Goal: Task Accomplishment & Management: Use online tool/utility

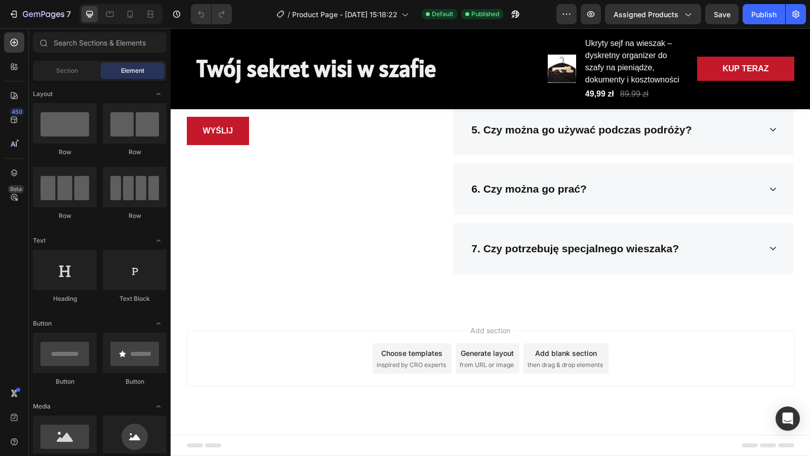
scroll to position [1990, 0]
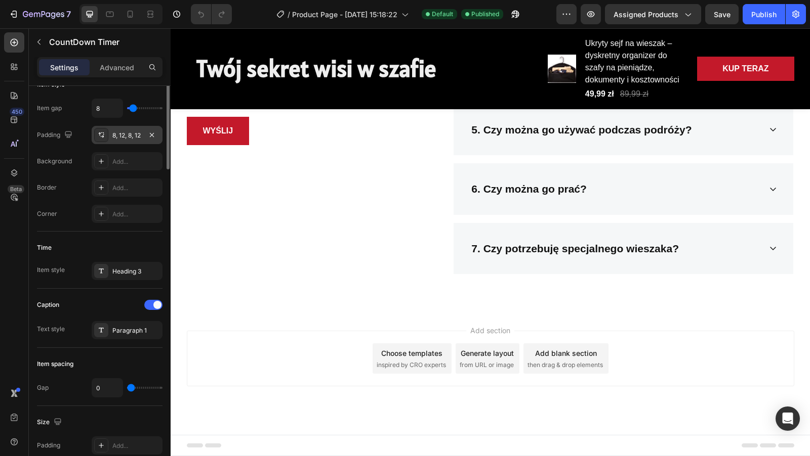
scroll to position [320, 0]
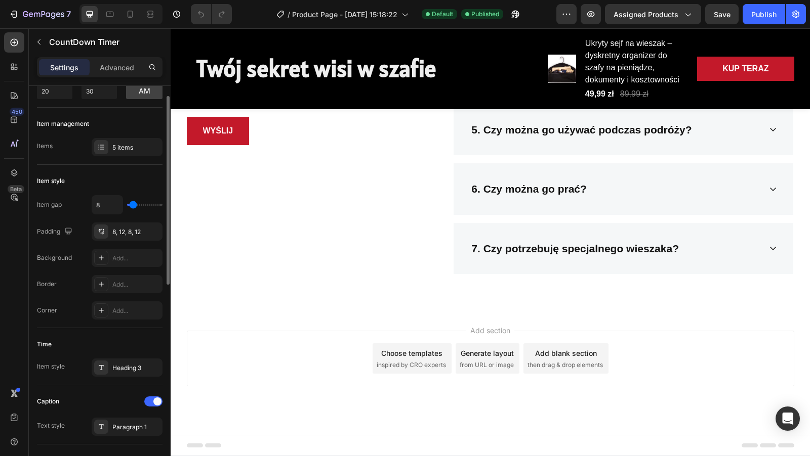
scroll to position [0, 0]
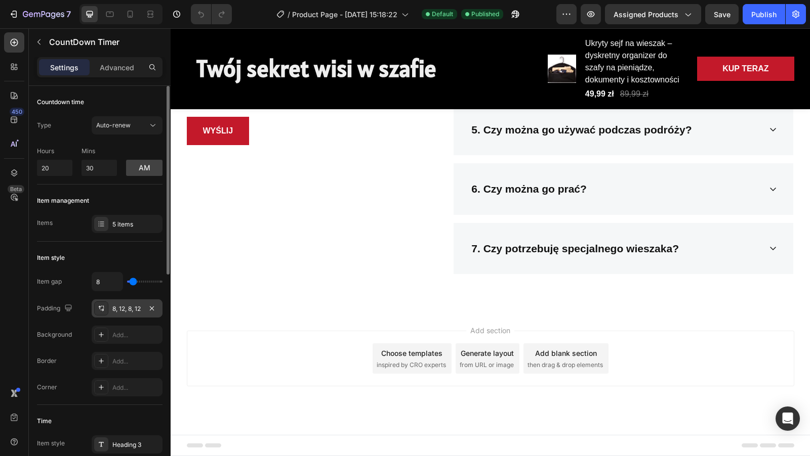
click at [135, 310] on div "8, 12, 8, 12" at bounding box center [126, 309] width 29 height 9
click at [145, 170] on button "am" at bounding box center [144, 168] width 36 height 16
type input "10"
click at [118, 218] on div "5 items" at bounding box center [127, 224] width 71 height 18
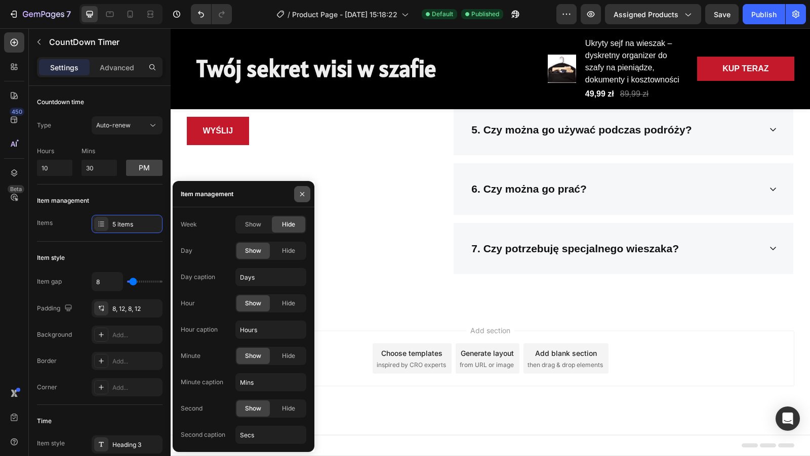
click at [298, 195] on icon "button" at bounding box center [302, 194] width 8 height 8
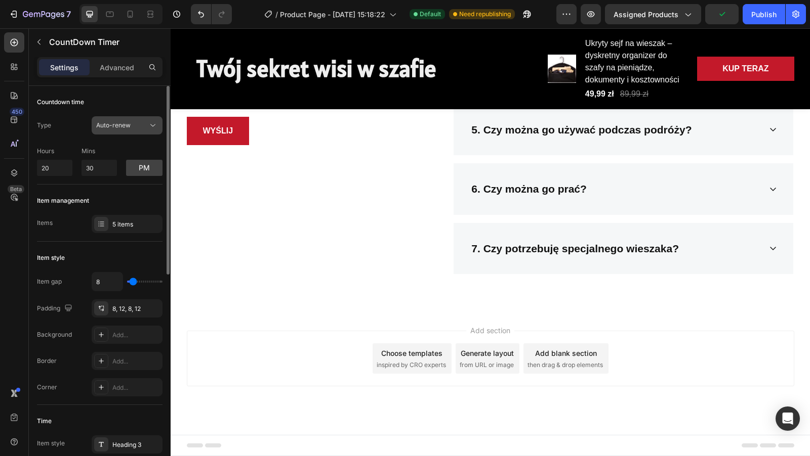
click at [131, 117] on button "Auto-renew" at bounding box center [127, 125] width 71 height 18
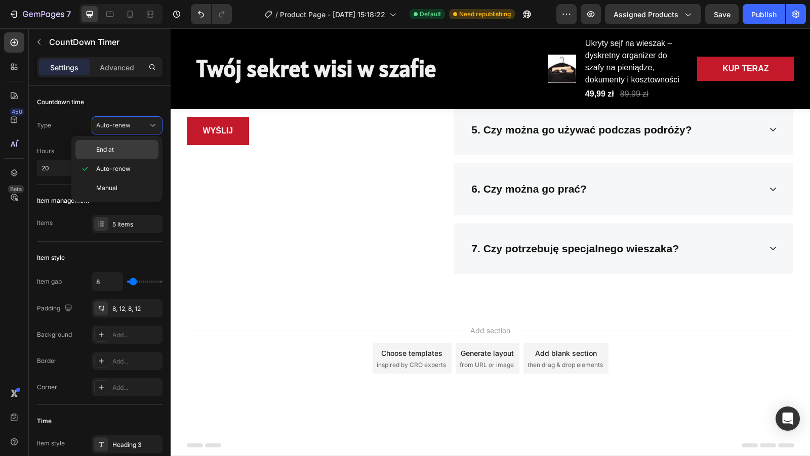
click at [121, 154] on div "End at" at bounding box center [116, 149] width 83 height 19
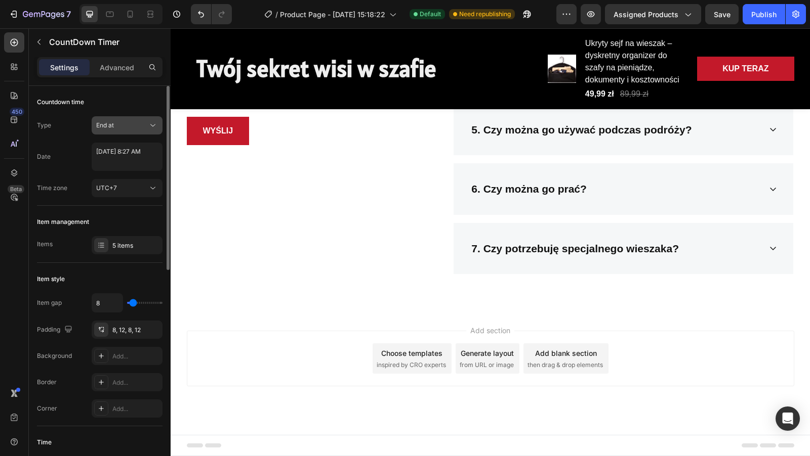
click at [142, 123] on div "End at" at bounding box center [122, 125] width 52 height 9
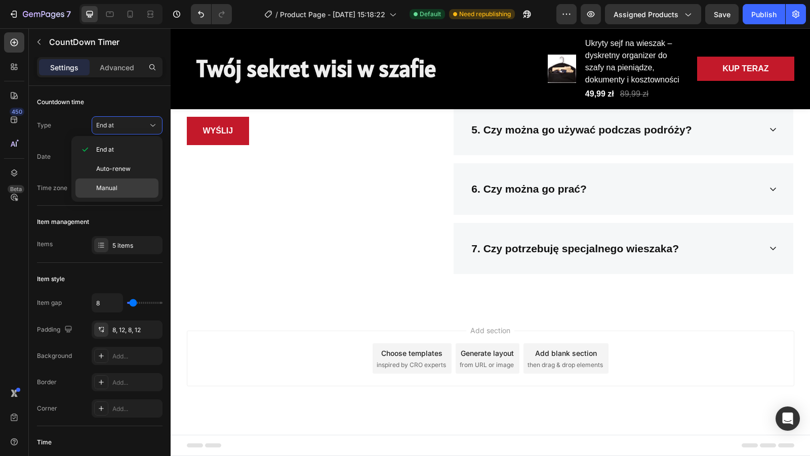
click at [125, 182] on div "Manual" at bounding box center [116, 188] width 83 height 19
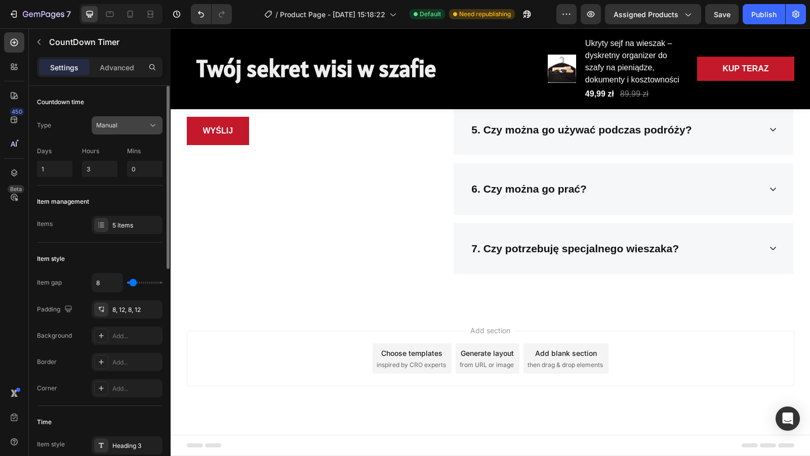
click at [123, 132] on button "Manual" at bounding box center [127, 125] width 71 height 18
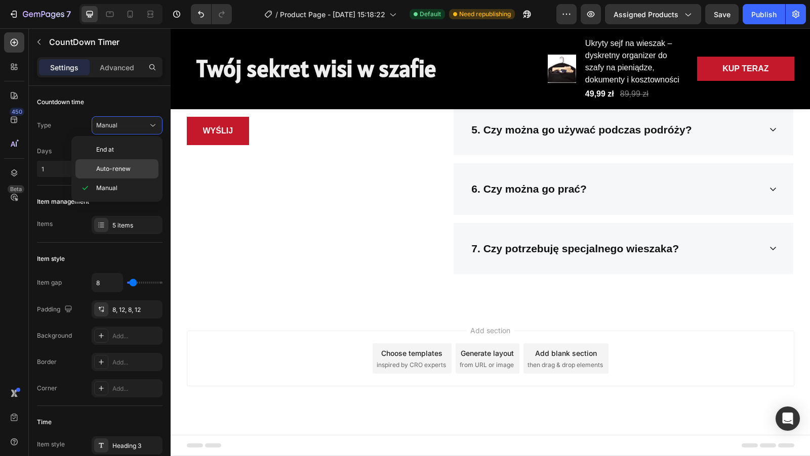
click at [117, 162] on div "Auto-renew" at bounding box center [116, 168] width 83 height 19
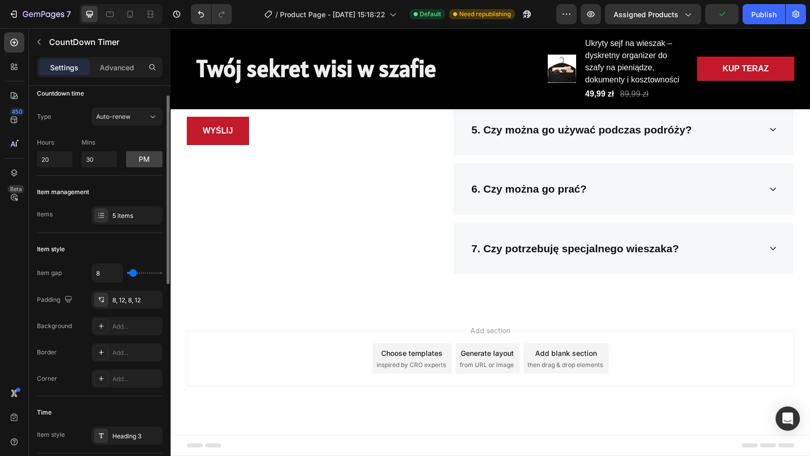
scroll to position [13, 0]
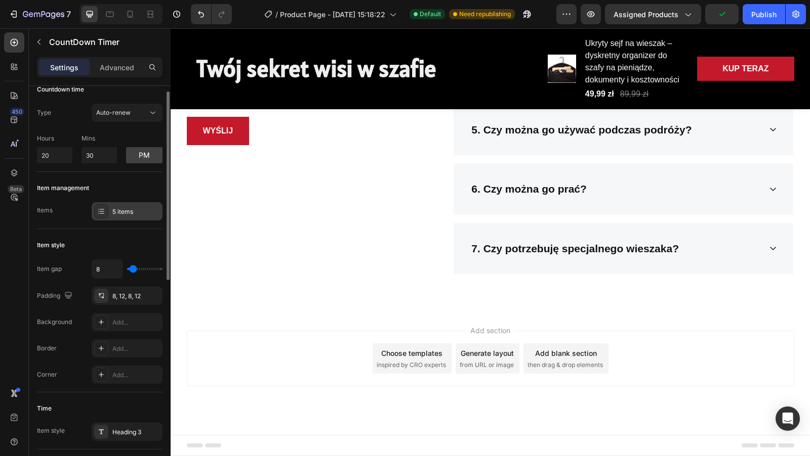
click at [116, 209] on div "5 items" at bounding box center [136, 211] width 48 height 9
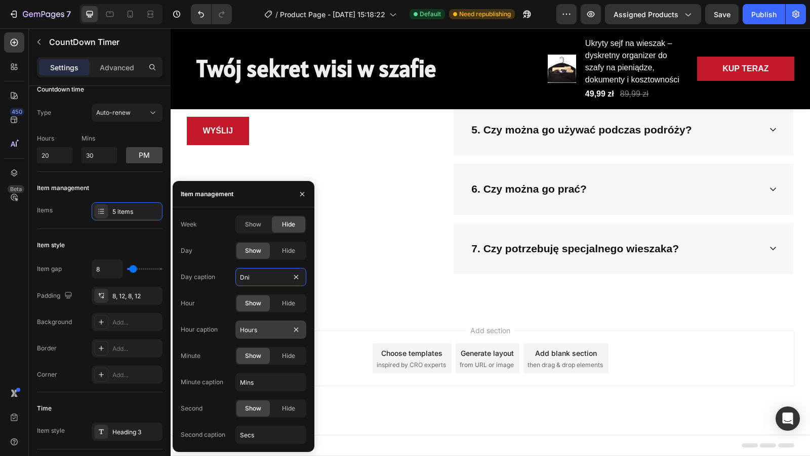
type input "Dni"
type input "10"
click at [266, 332] on input "Hours" at bounding box center [270, 330] width 71 height 18
type input "Godziny"
click at [268, 388] on input "Mins" at bounding box center [270, 382] width 71 height 18
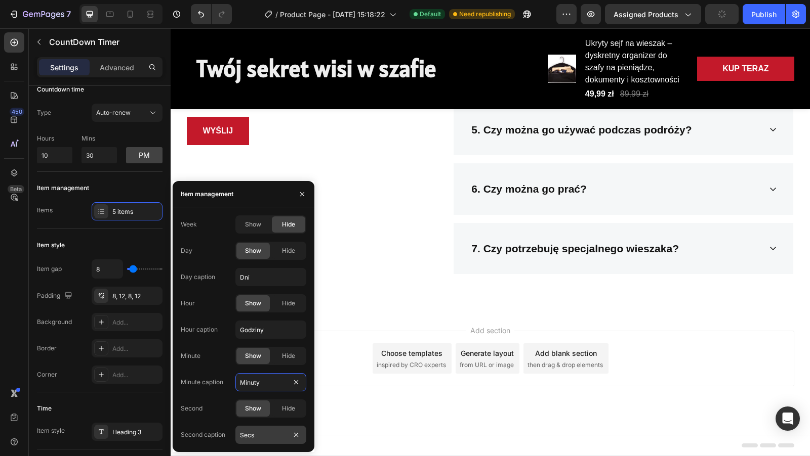
type input "Minuty"
click at [271, 435] on input "Secs" at bounding box center [270, 435] width 71 height 18
type input "Sekundy"
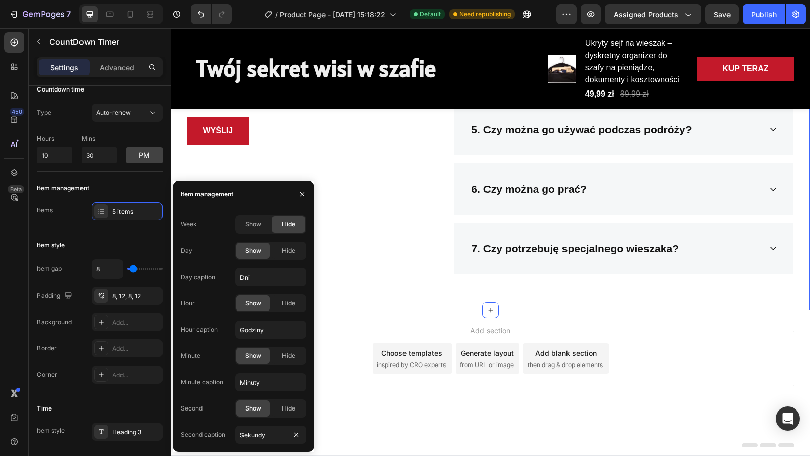
click at [354, 311] on div "Jeśli masz z czymś problem skontaktuj się z nami! Heading Email * Text block Em…" at bounding box center [490, 70] width 639 height 481
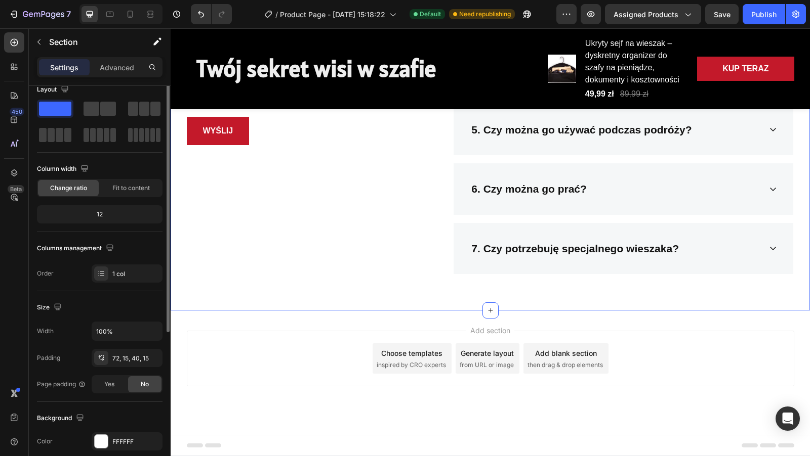
scroll to position [0, 0]
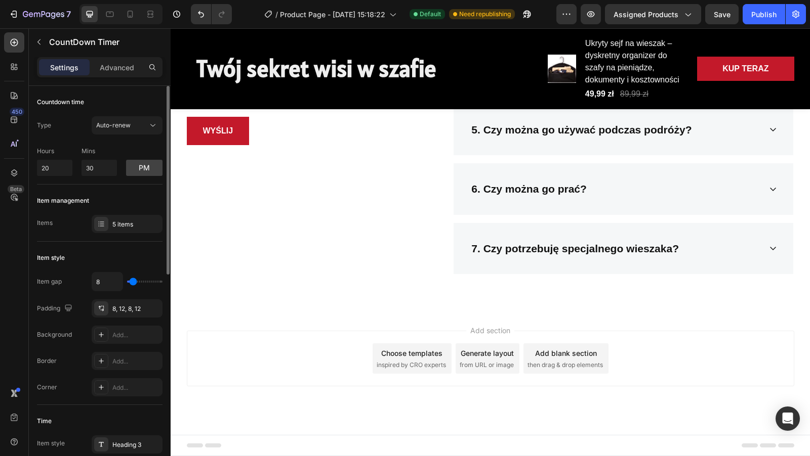
click at [135, 232] on div "5 items" at bounding box center [127, 224] width 71 height 18
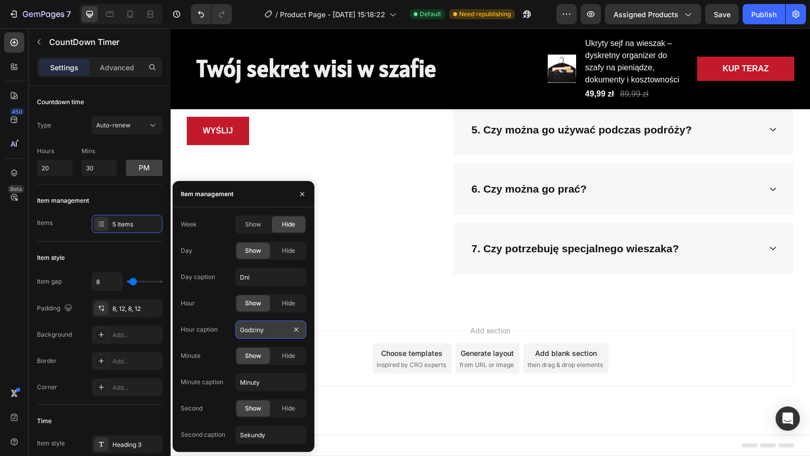
click at [274, 331] on input "Godziny" at bounding box center [270, 330] width 71 height 18
click at [269, 333] on input "Godziny" at bounding box center [270, 330] width 71 height 18
type input "[PERSON_NAME]"
type input "10"
click at [277, 379] on input "Minuty" at bounding box center [270, 382] width 71 height 18
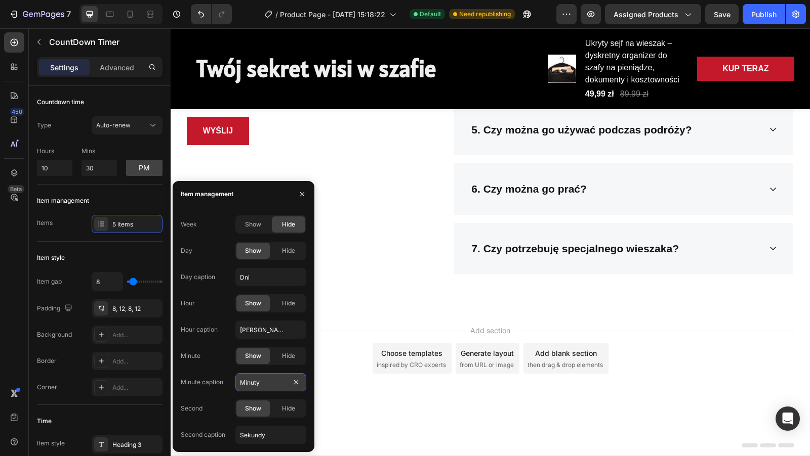
click at [277, 379] on input "Minuty" at bounding box center [270, 382] width 71 height 18
type input "Minut"
click at [275, 429] on input "Sekundy" at bounding box center [270, 435] width 71 height 18
click at [271, 436] on input "Sekundy" at bounding box center [270, 435] width 71 height 18
click at [271, 435] on input "Sekundy" at bounding box center [270, 435] width 71 height 18
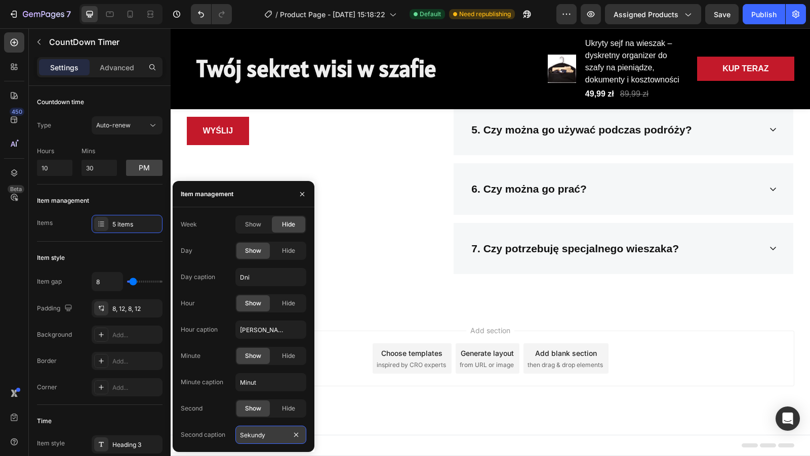
click at [260, 437] on input "Sekundy" at bounding box center [270, 435] width 71 height 18
click at [269, 437] on input "Sekundy" at bounding box center [270, 435] width 71 height 18
type input "Sekund"
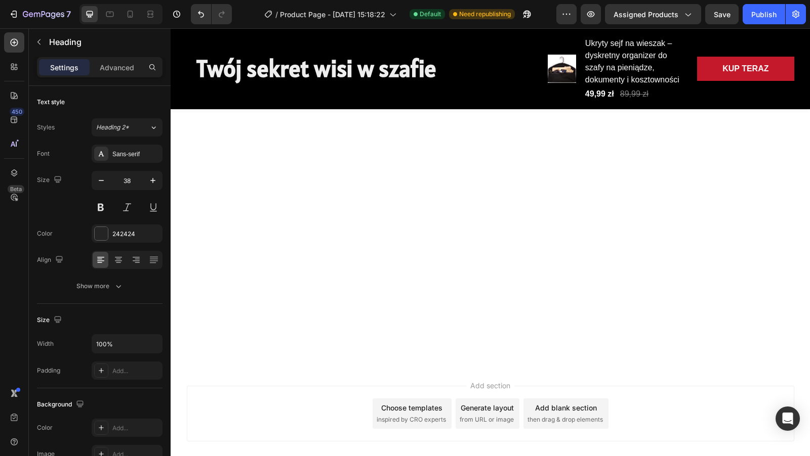
scroll to position [1744, 0]
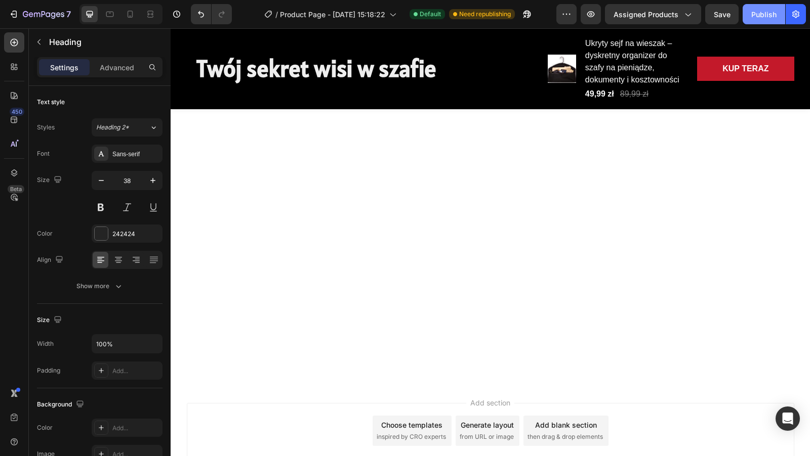
click at [777, 20] on button "Publish" at bounding box center [763, 14] width 43 height 20
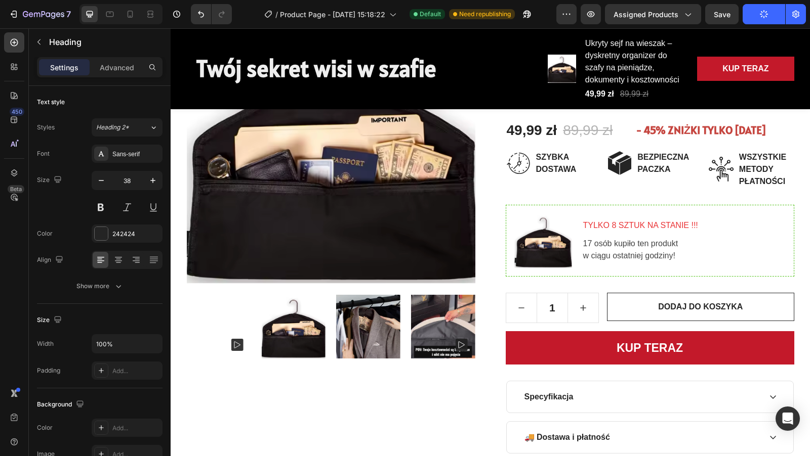
scroll to position [292, 0]
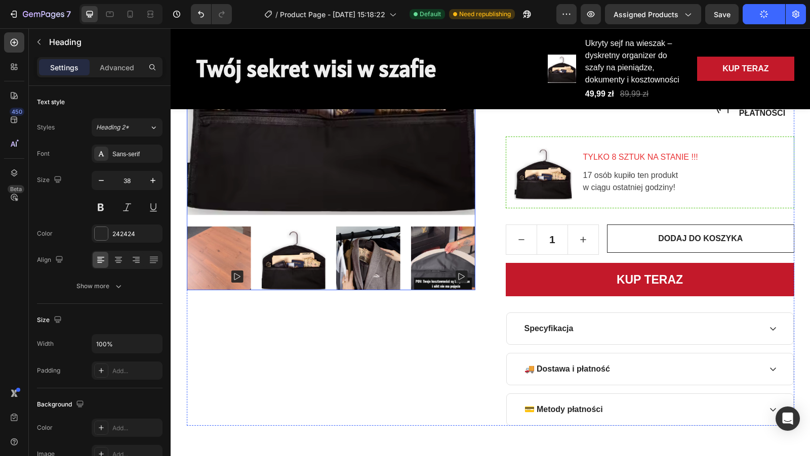
click at [231, 272] on rect at bounding box center [237, 277] width 12 height 12
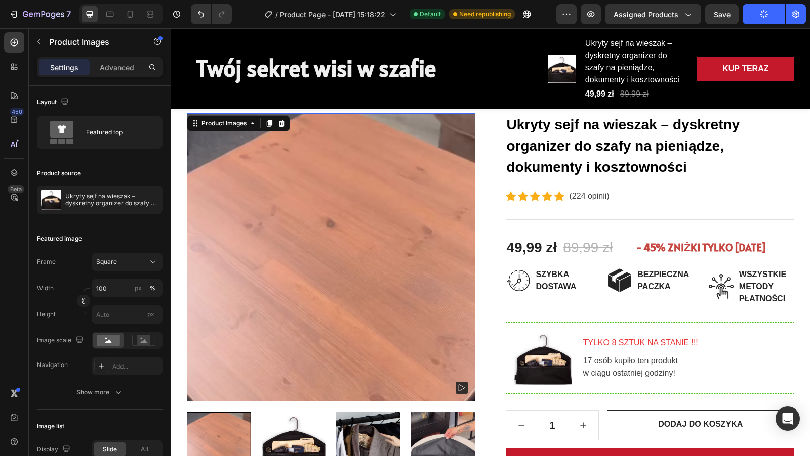
scroll to position [66, 0]
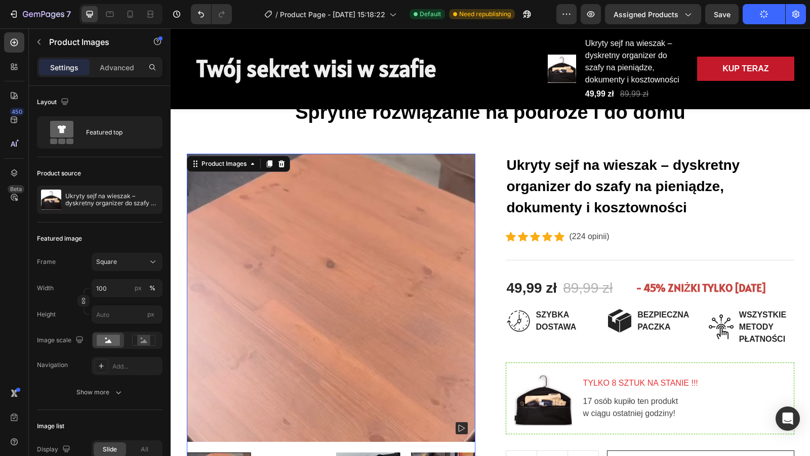
click at [341, 271] on img at bounding box center [331, 298] width 288 height 288
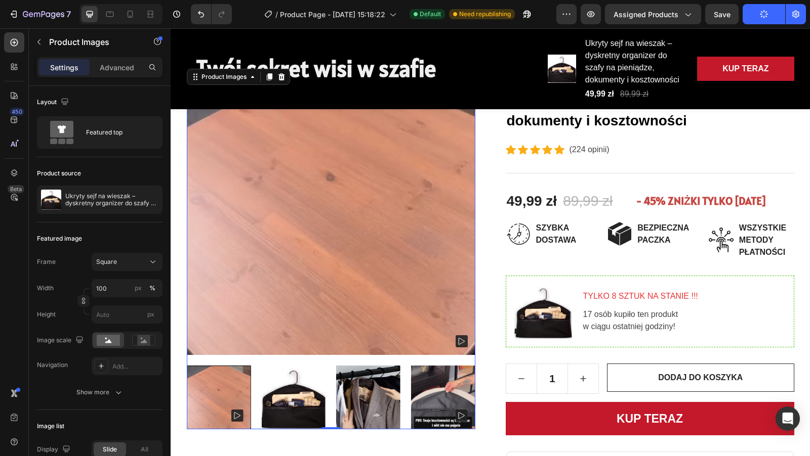
scroll to position [155, 0]
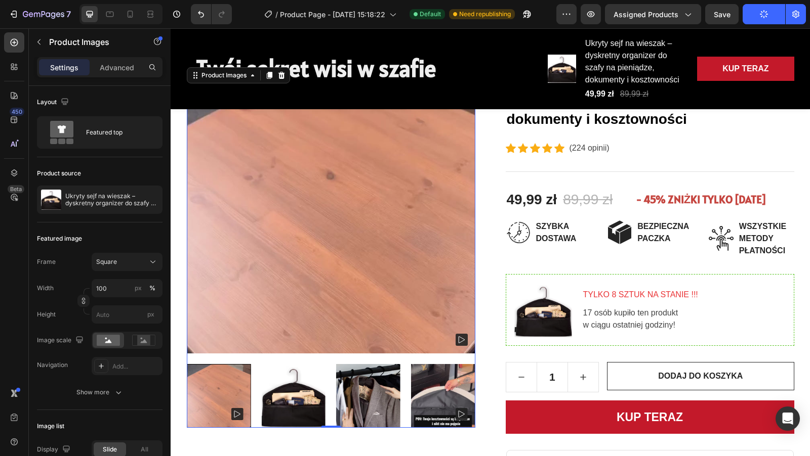
click at [459, 339] on rect at bounding box center [461, 340] width 12 height 12
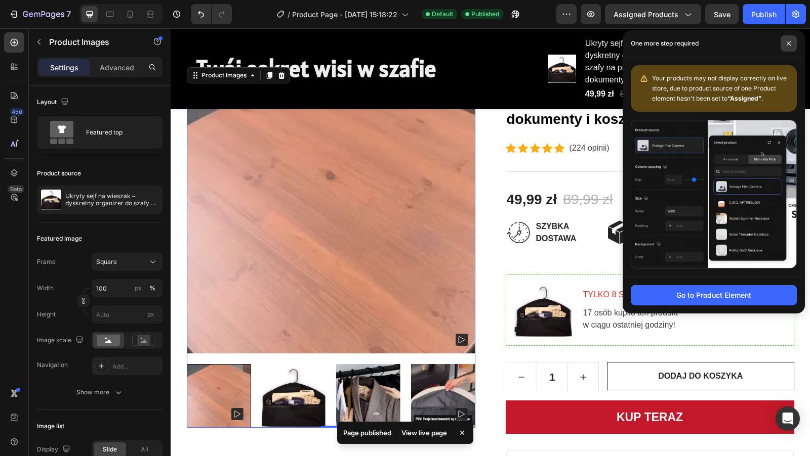
click at [789, 46] on span at bounding box center [788, 43] width 16 height 16
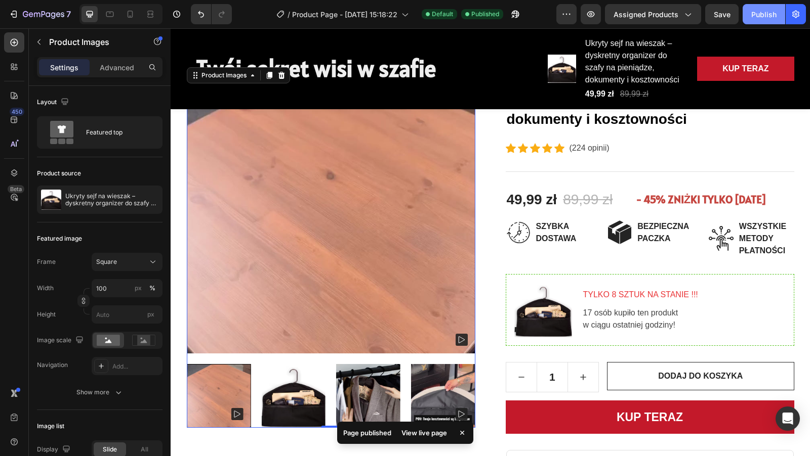
click at [769, 18] on div "Publish" at bounding box center [763, 14] width 25 height 11
